Goal: Navigation & Orientation: Understand site structure

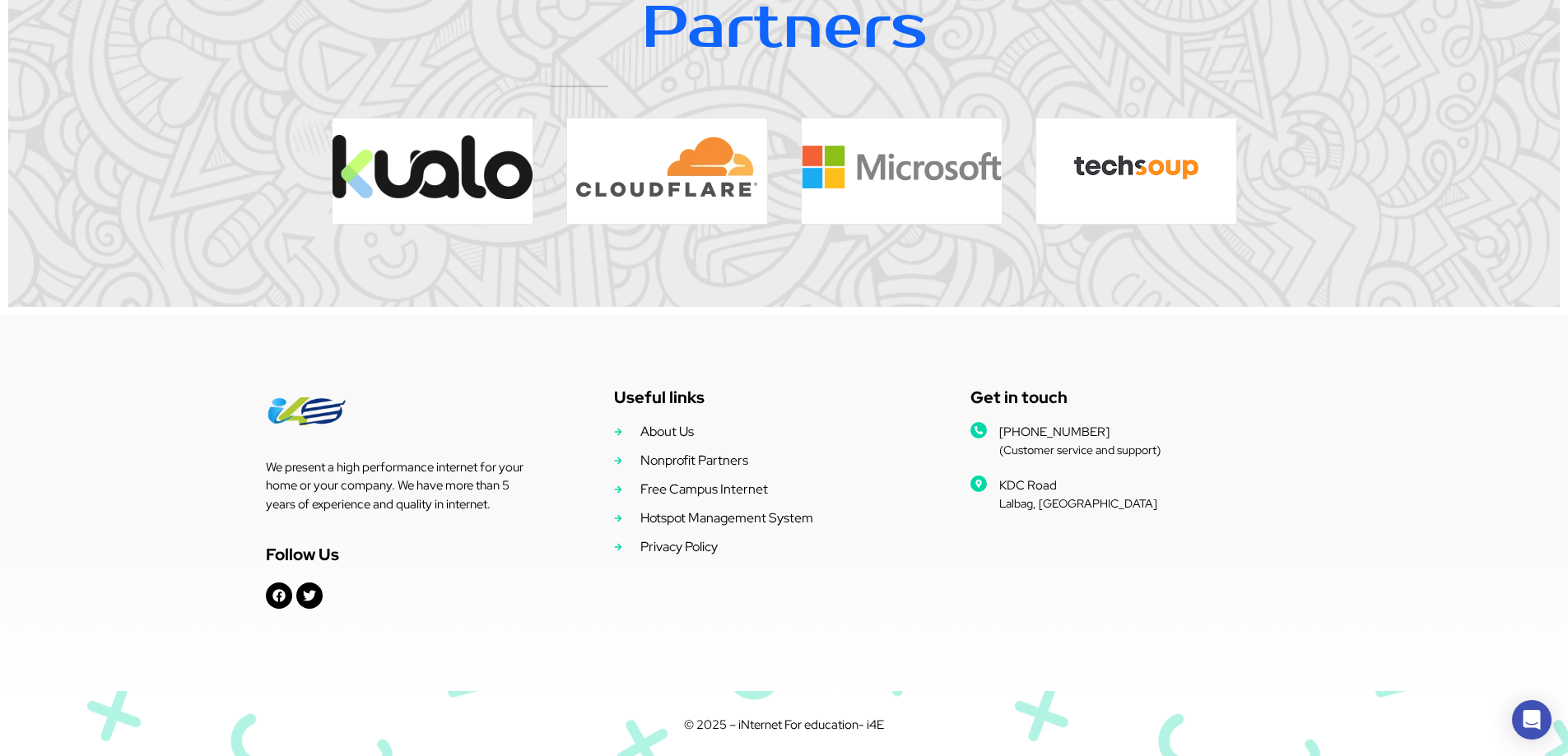
scroll to position [3384, 0]
